Goal: Check status

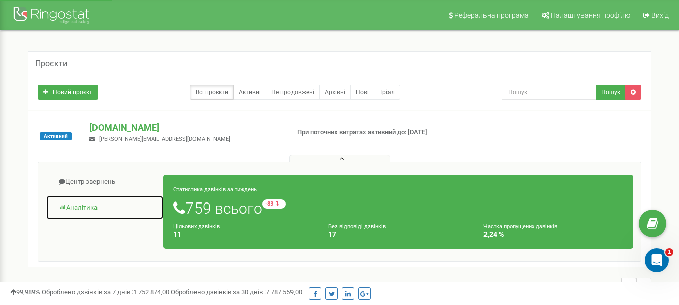
click at [86, 213] on link "Аналiтика" at bounding box center [105, 207] width 118 height 25
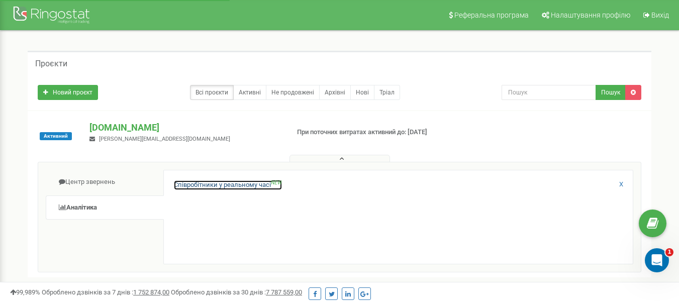
click at [222, 188] on link "Співробітники у реальному часі NEW" at bounding box center [228, 185] width 108 height 10
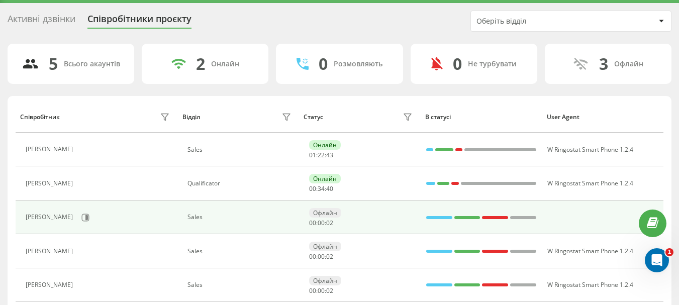
scroll to position [62, 0]
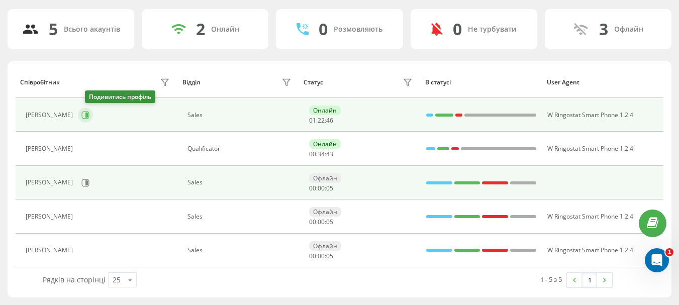
click at [89, 118] on icon at bounding box center [85, 115] width 8 height 8
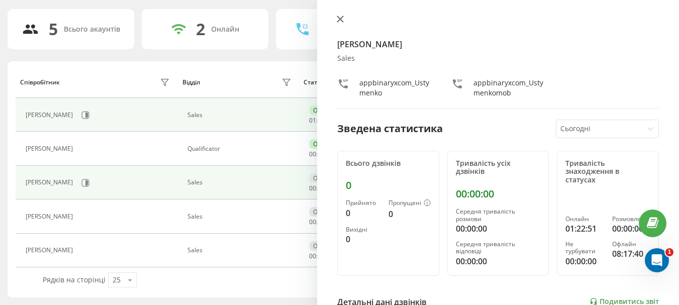
click at [340, 19] on icon at bounding box center [340, 19] width 6 height 6
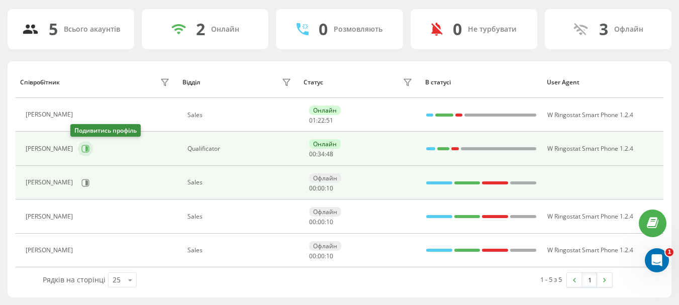
click at [82, 152] on icon at bounding box center [85, 149] width 8 height 8
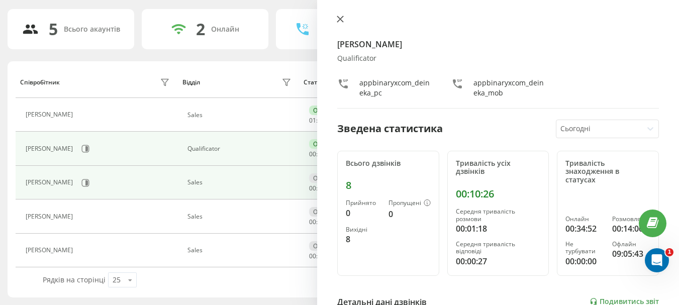
click at [339, 23] on button at bounding box center [339, 20] width 13 height 10
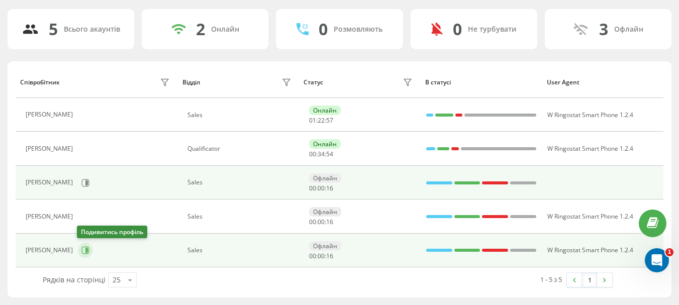
click at [81, 251] on icon at bounding box center [85, 250] width 8 height 8
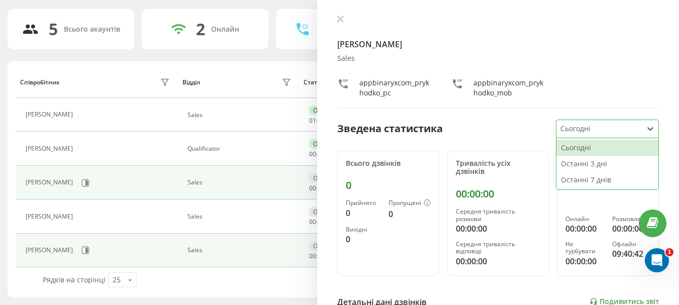
click at [631, 129] on div "Сьогодні" at bounding box center [599, 129] width 86 height 18
click at [610, 163] on div "Останні 3 дні" at bounding box center [607, 164] width 102 height 16
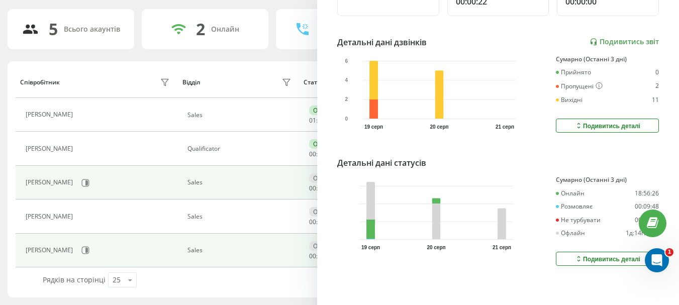
scroll to position [267, 0]
click at [584, 125] on button "Подивитись деталі" at bounding box center [606, 126] width 103 height 14
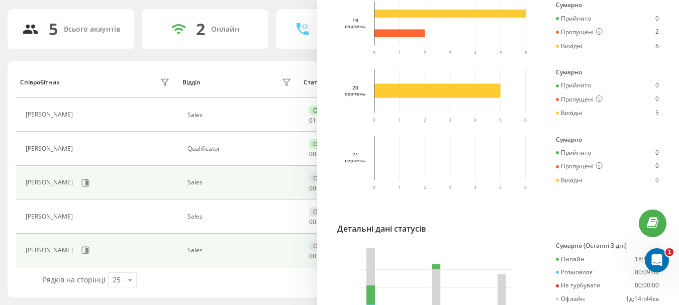
scroll to position [488, 0]
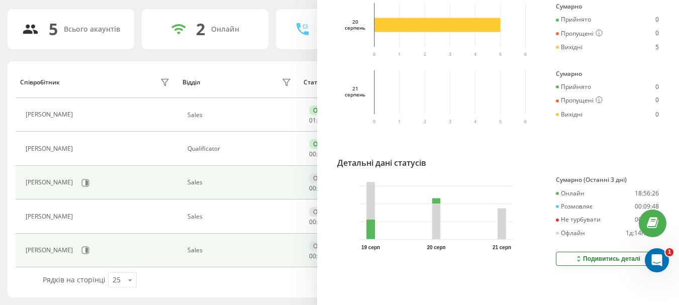
click at [580, 255] on div "Подивитись деталі" at bounding box center [607, 259] width 66 height 8
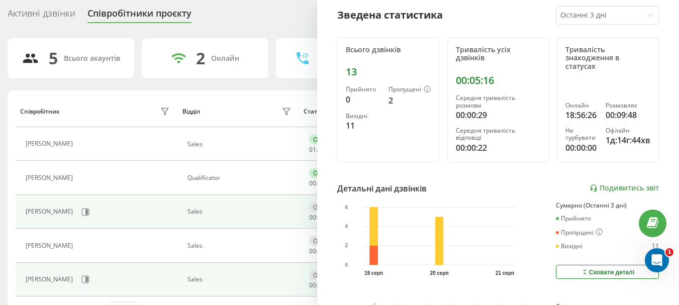
scroll to position [0, 0]
